Goal: Task Accomplishment & Management: Use online tool/utility

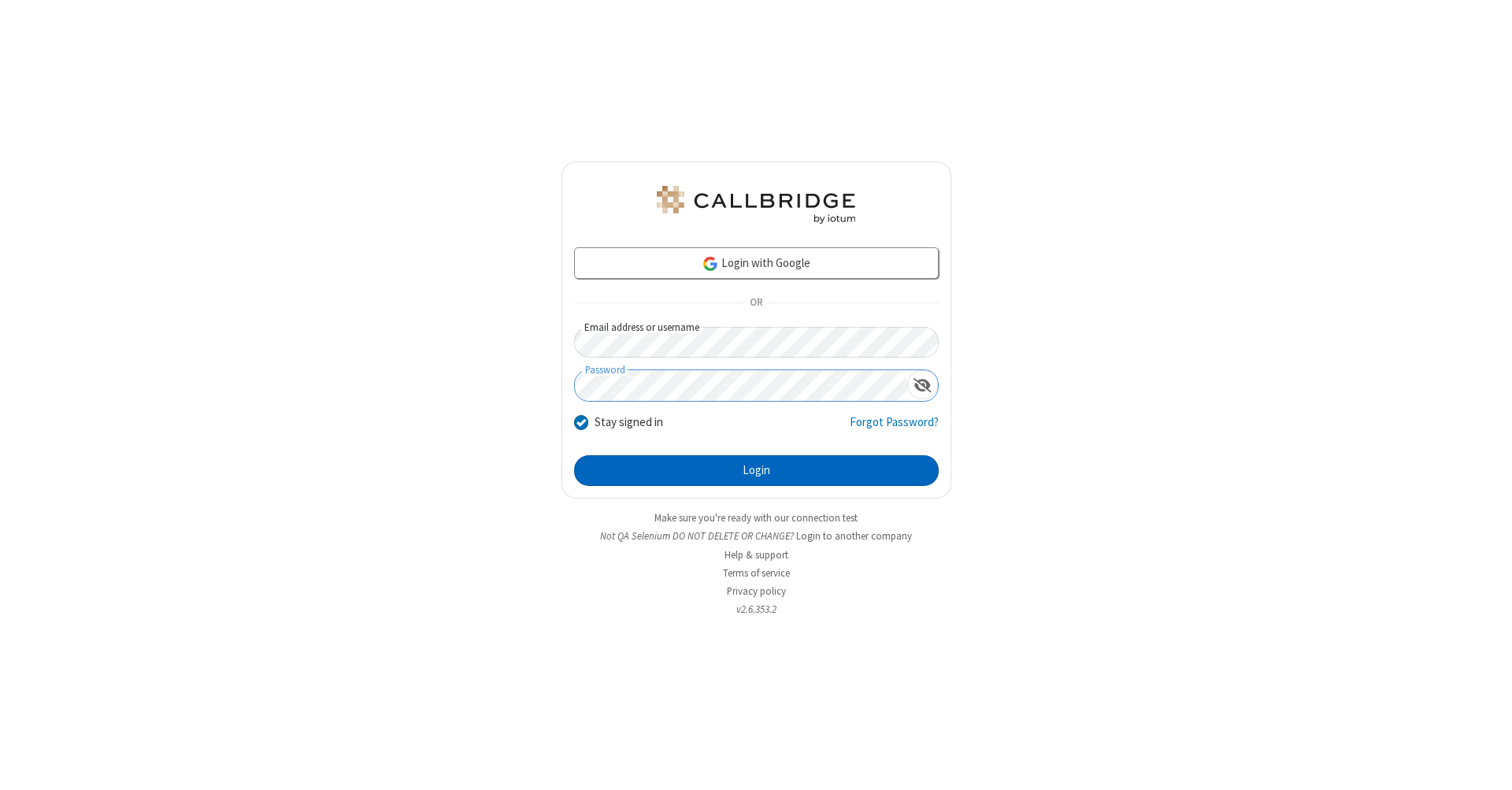
click at [756, 471] on button "Login" at bounding box center [756, 471] width 365 height 31
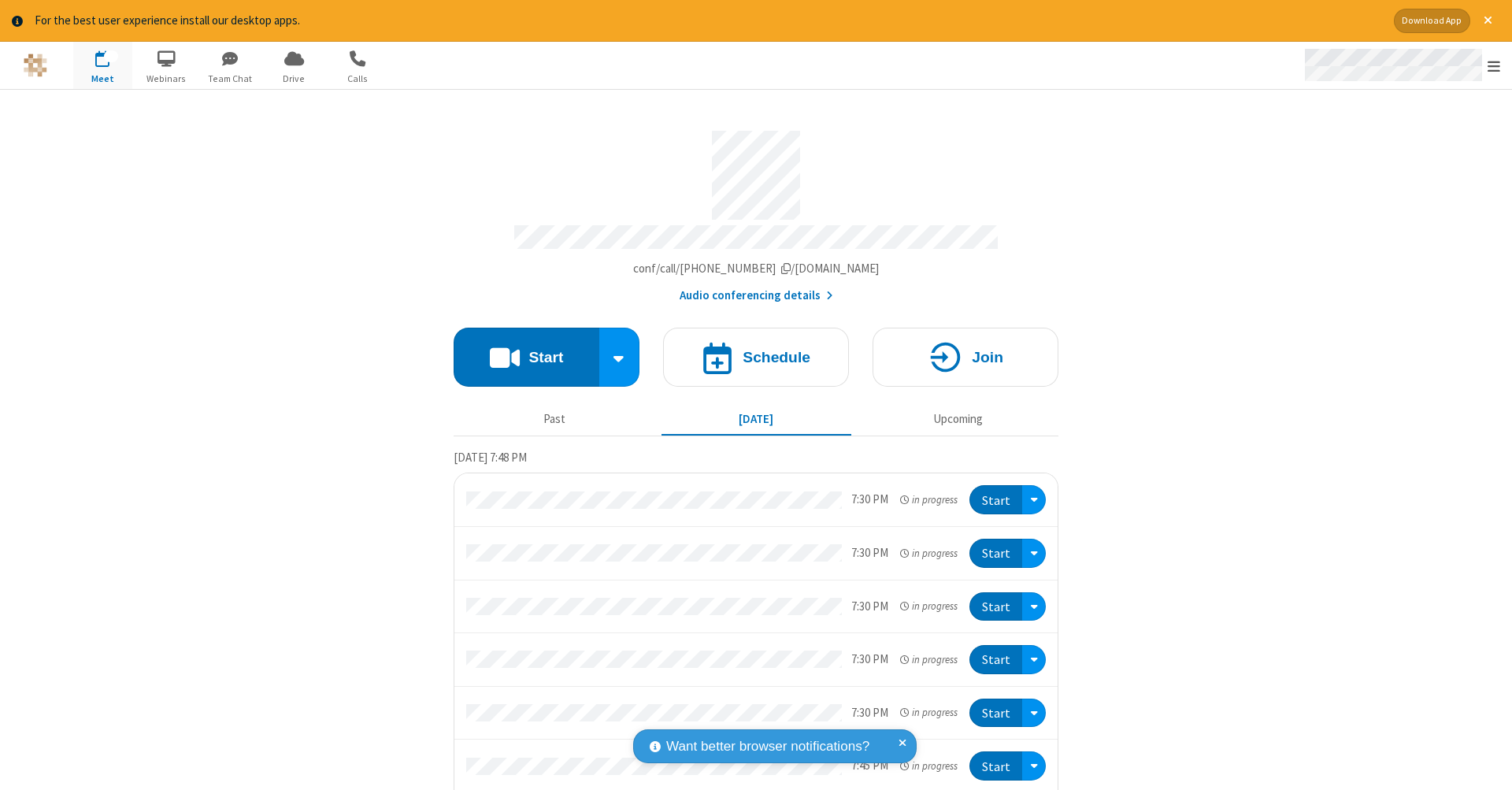
click at [1494, 66] on span "Open menu" at bounding box center [1493, 66] width 13 height 16
click at [294, 78] on span "Drive" at bounding box center [294, 79] width 59 height 14
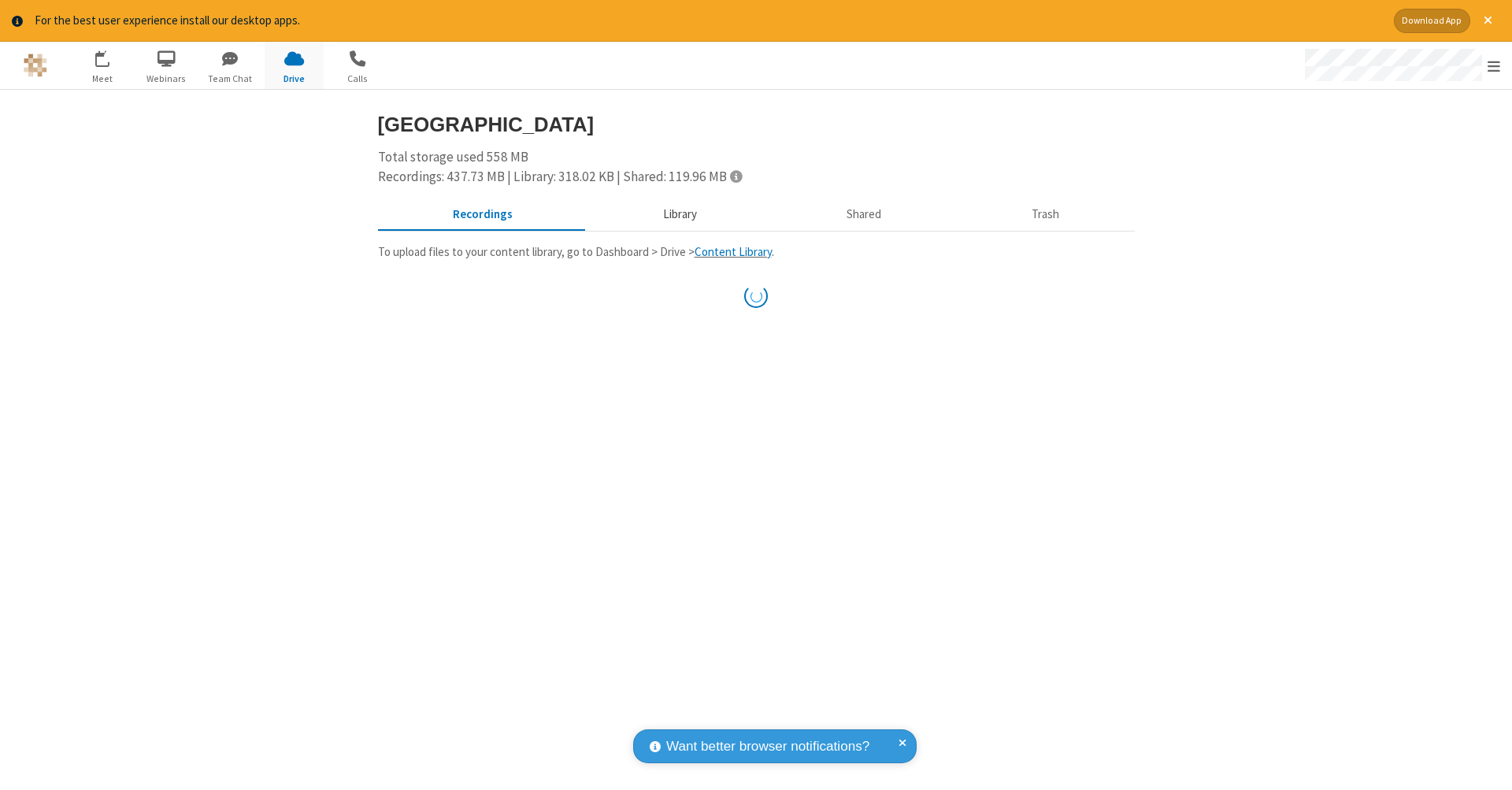
click at [672, 212] on button "Library" at bounding box center [679, 214] width 184 height 30
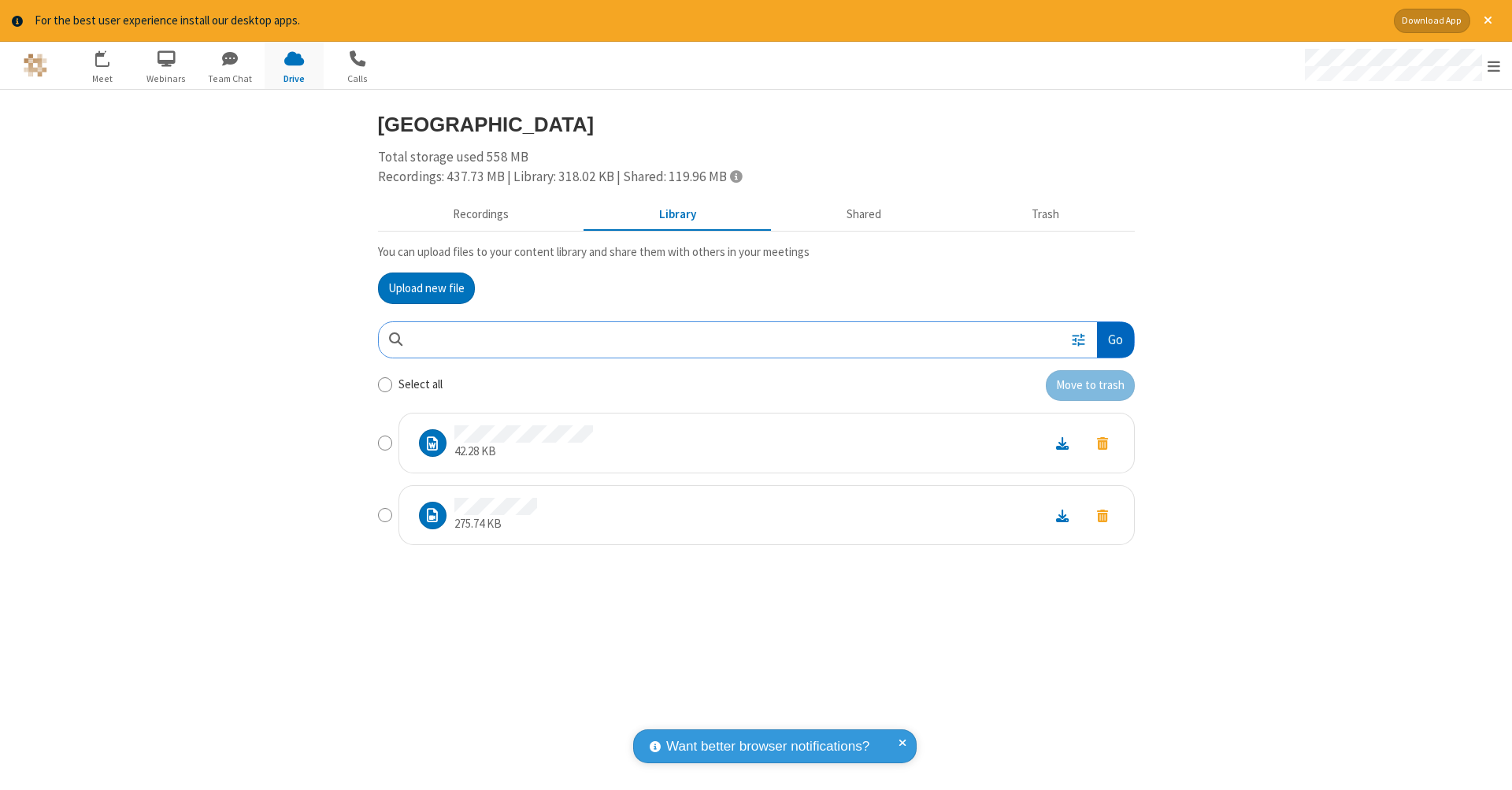
click at [1115, 336] on button "Go" at bounding box center [1115, 340] width 36 height 36
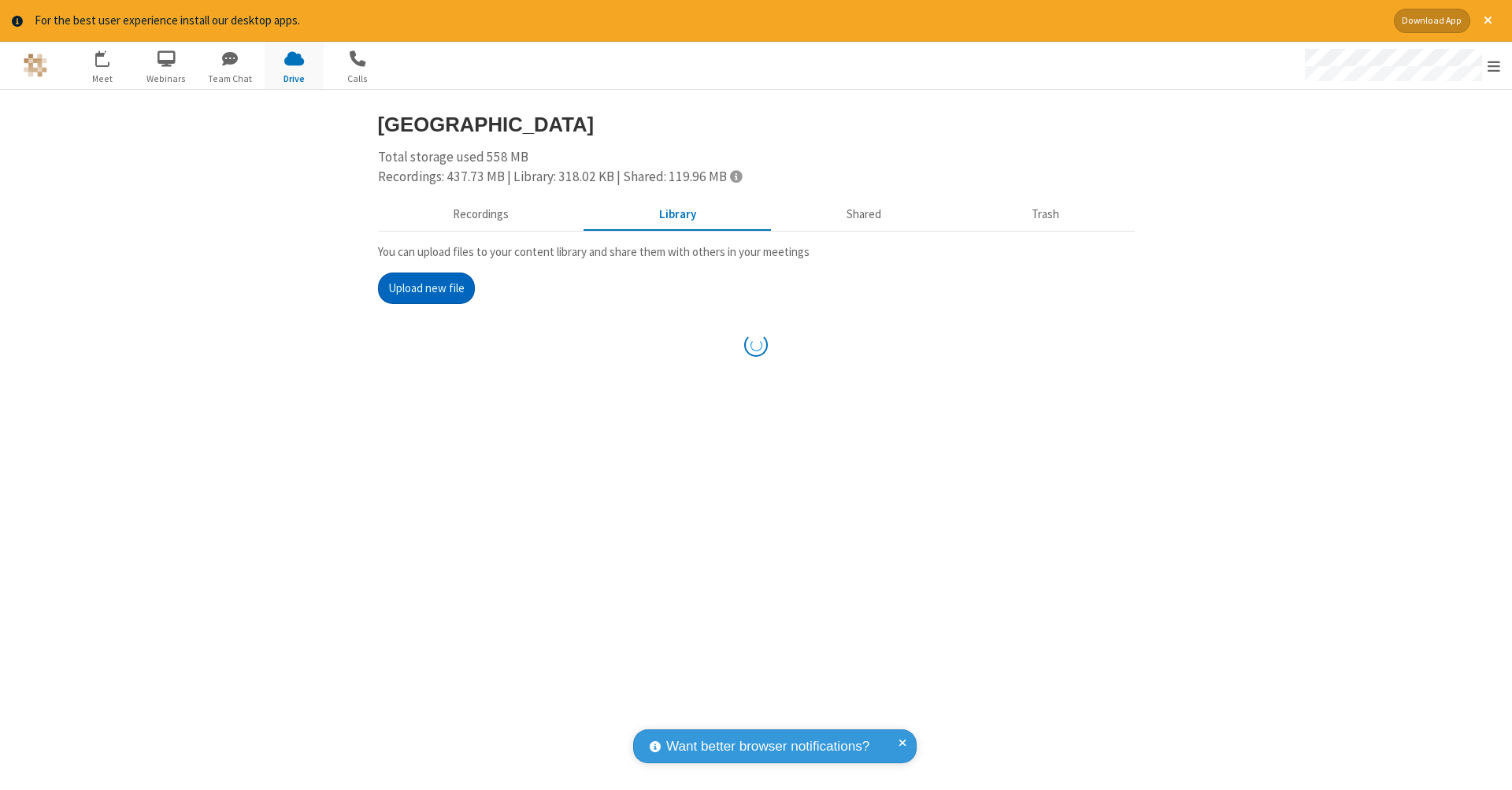
click at [426, 286] on button "Upload new file" at bounding box center [426, 288] width 97 height 31
